Goal: Task Accomplishment & Management: Manage account settings

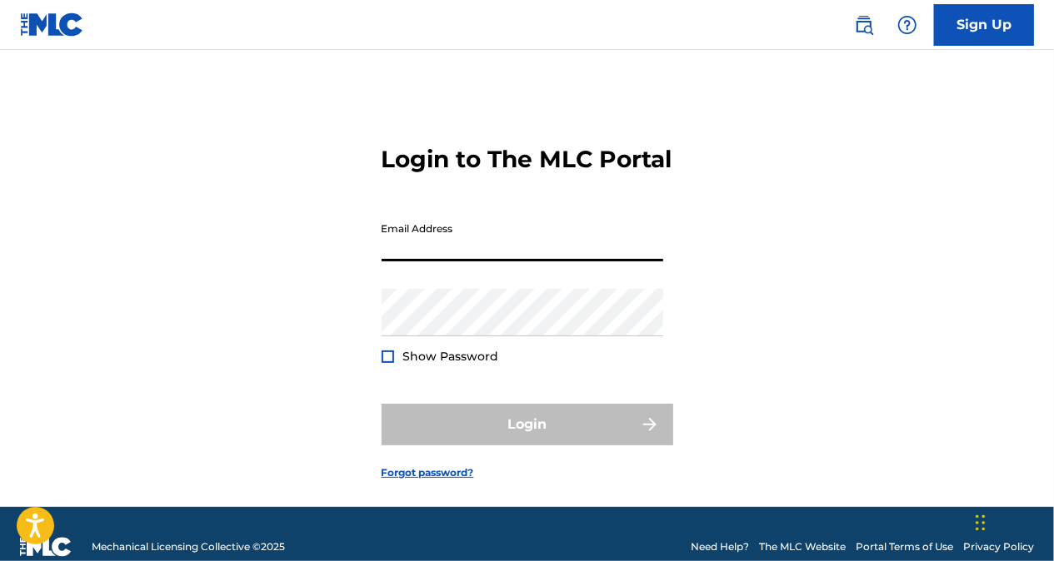
click at [498, 257] on input "Email Address" at bounding box center [523, 237] width 282 height 47
click at [500, 262] on input "Email Address" at bounding box center [523, 237] width 282 height 47
type input "[EMAIL_ADDRESS][DOMAIN_NAME]"
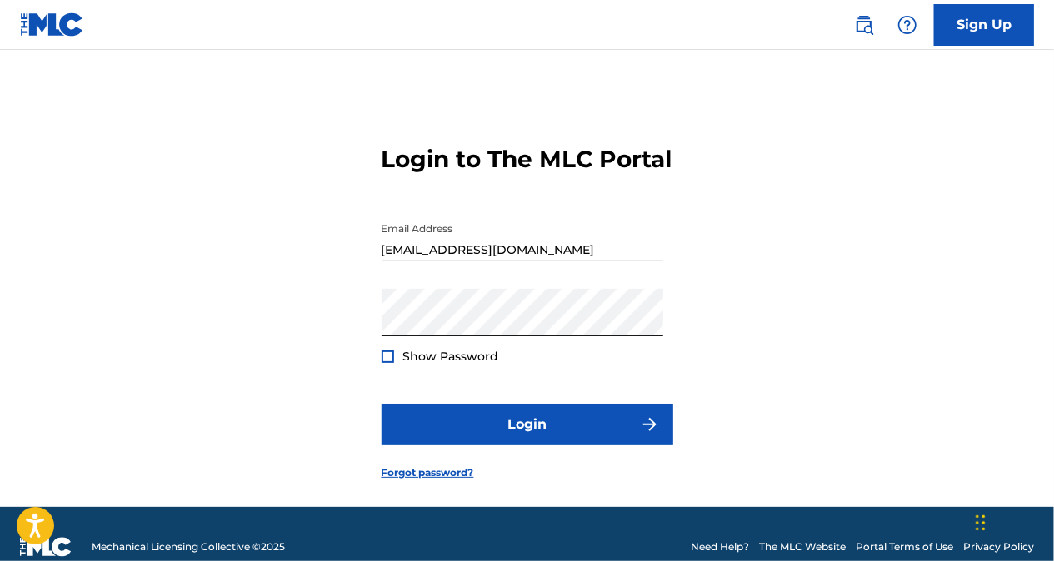
click at [385, 363] on div at bounding box center [388, 357] width 12 height 12
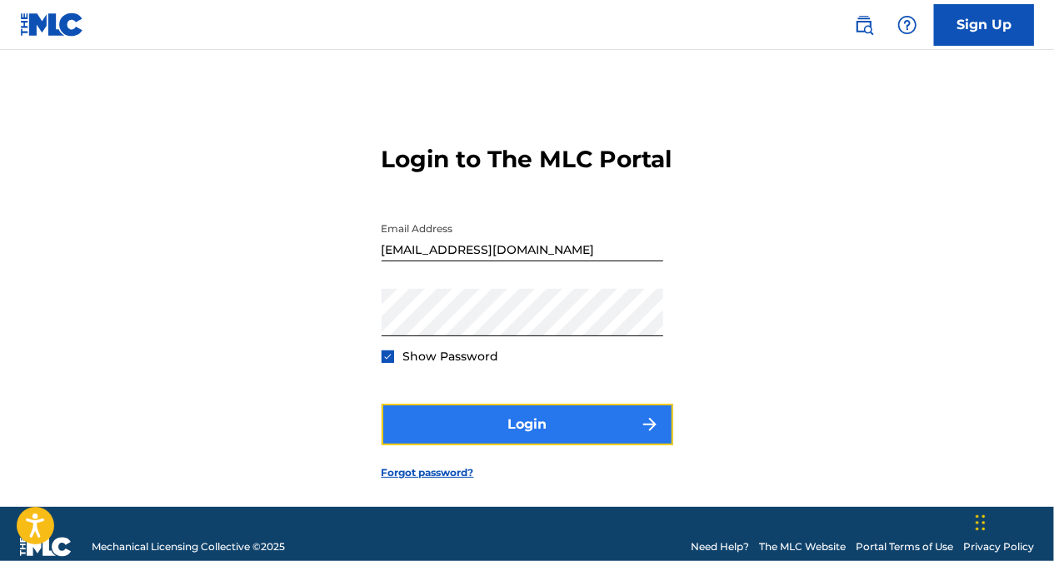
click at [507, 446] on button "Login" at bounding box center [528, 425] width 292 height 42
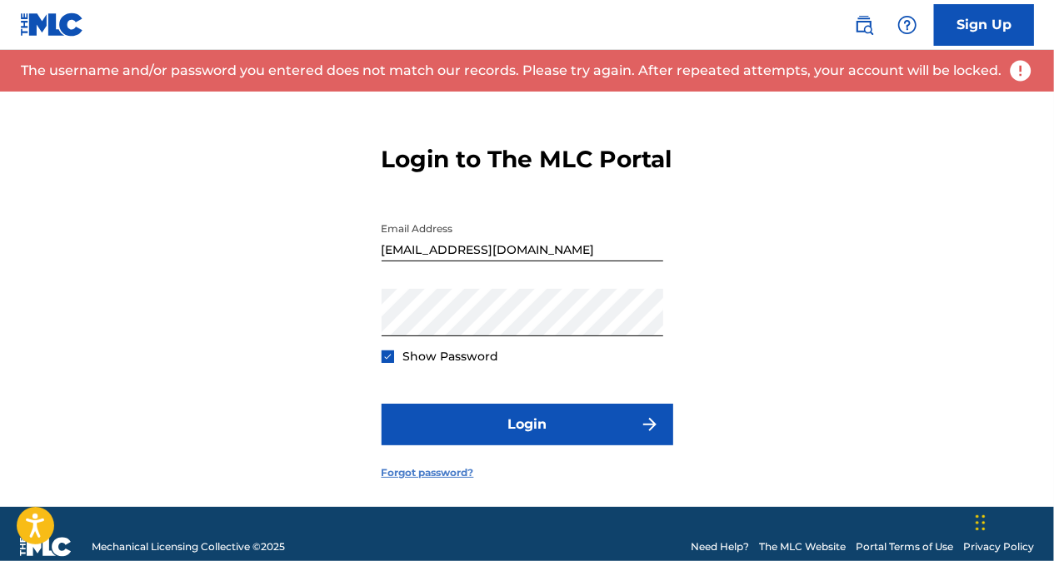
click at [451, 481] on link "Forgot password?" at bounding box center [428, 473] width 92 height 15
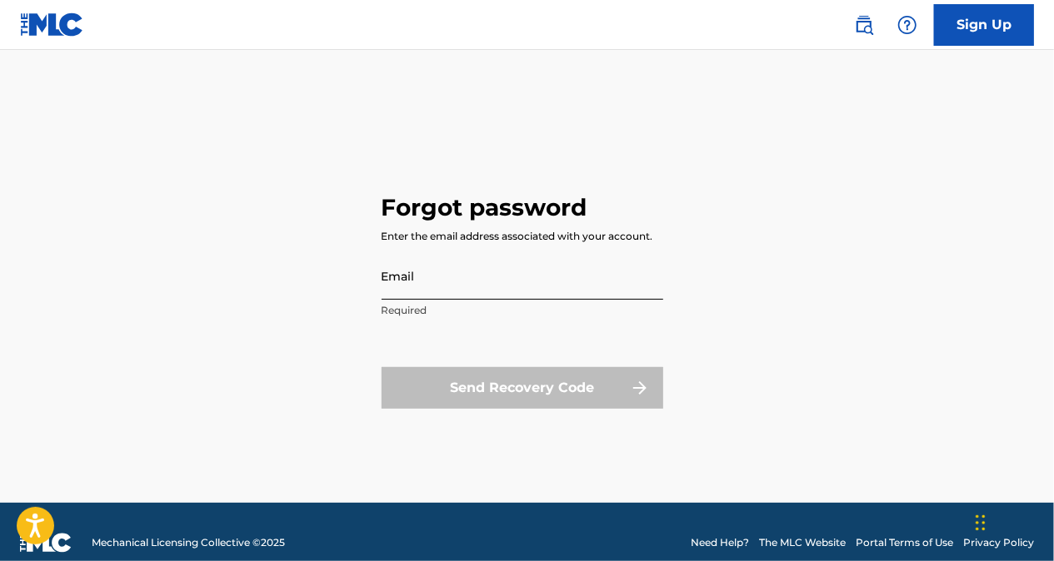
click at [422, 285] on input "Email" at bounding box center [523, 275] width 282 height 47
type input "[EMAIL_ADDRESS][DOMAIN_NAME]"
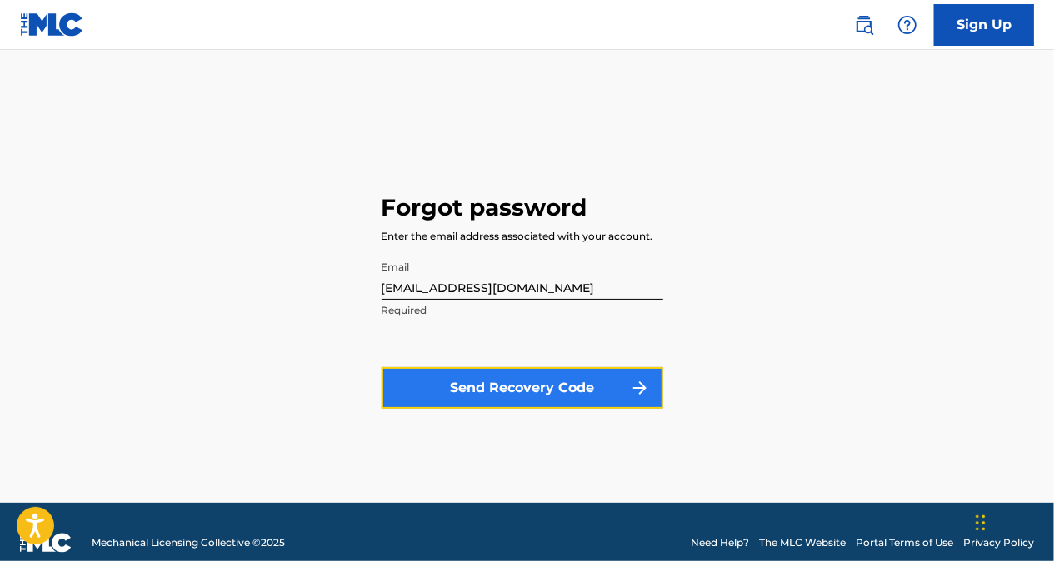
click at [473, 383] on button "Send Recovery Code" at bounding box center [523, 388] width 282 height 42
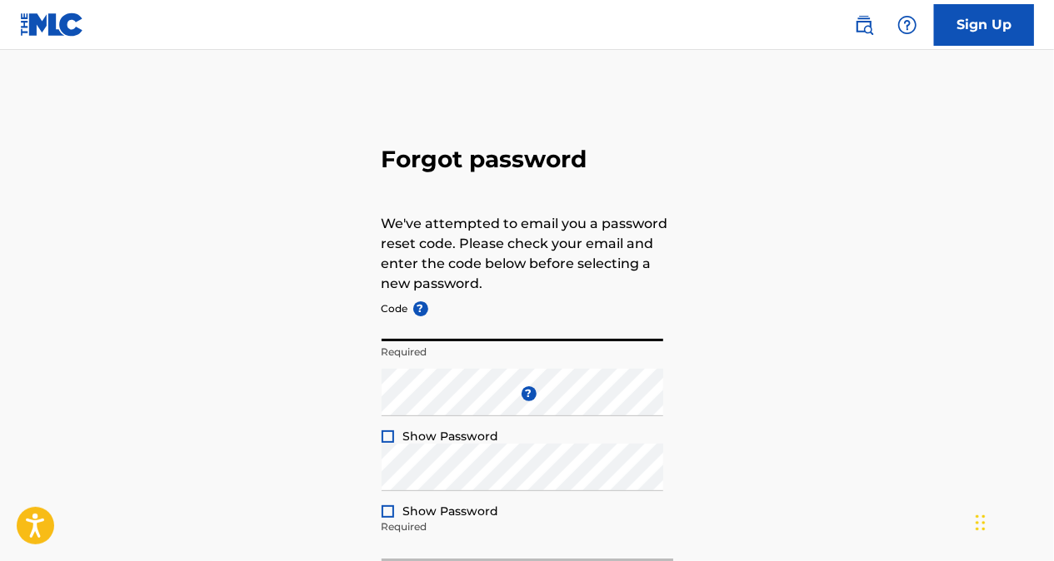
click at [410, 328] on input "Code ?" at bounding box center [523, 317] width 282 height 47
